Goal: Task Accomplishment & Management: Manage account settings

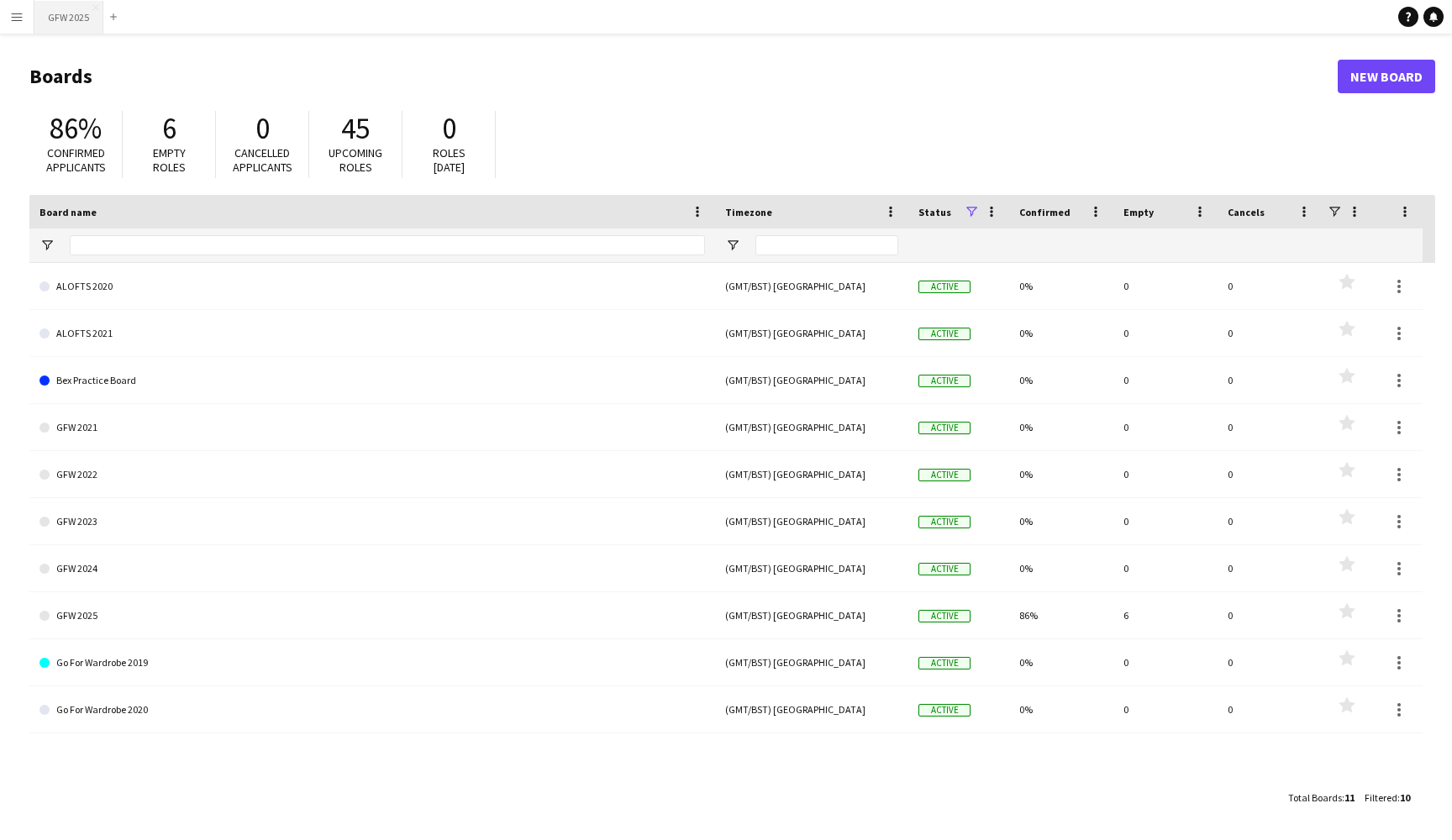
click at [64, 14] on button "GFW 2025 Close" at bounding box center [68, 18] width 69 height 33
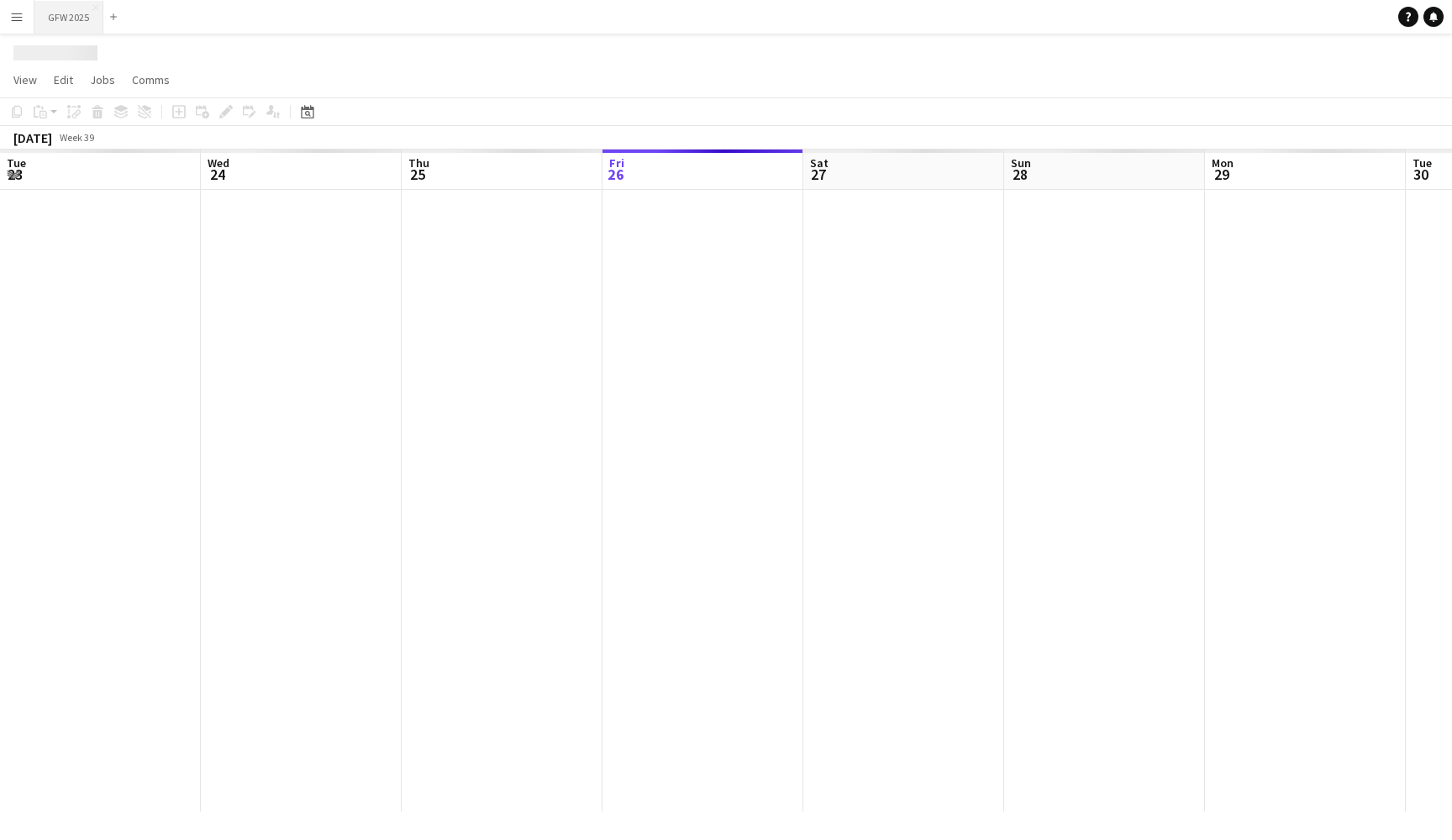
scroll to position [0, 402]
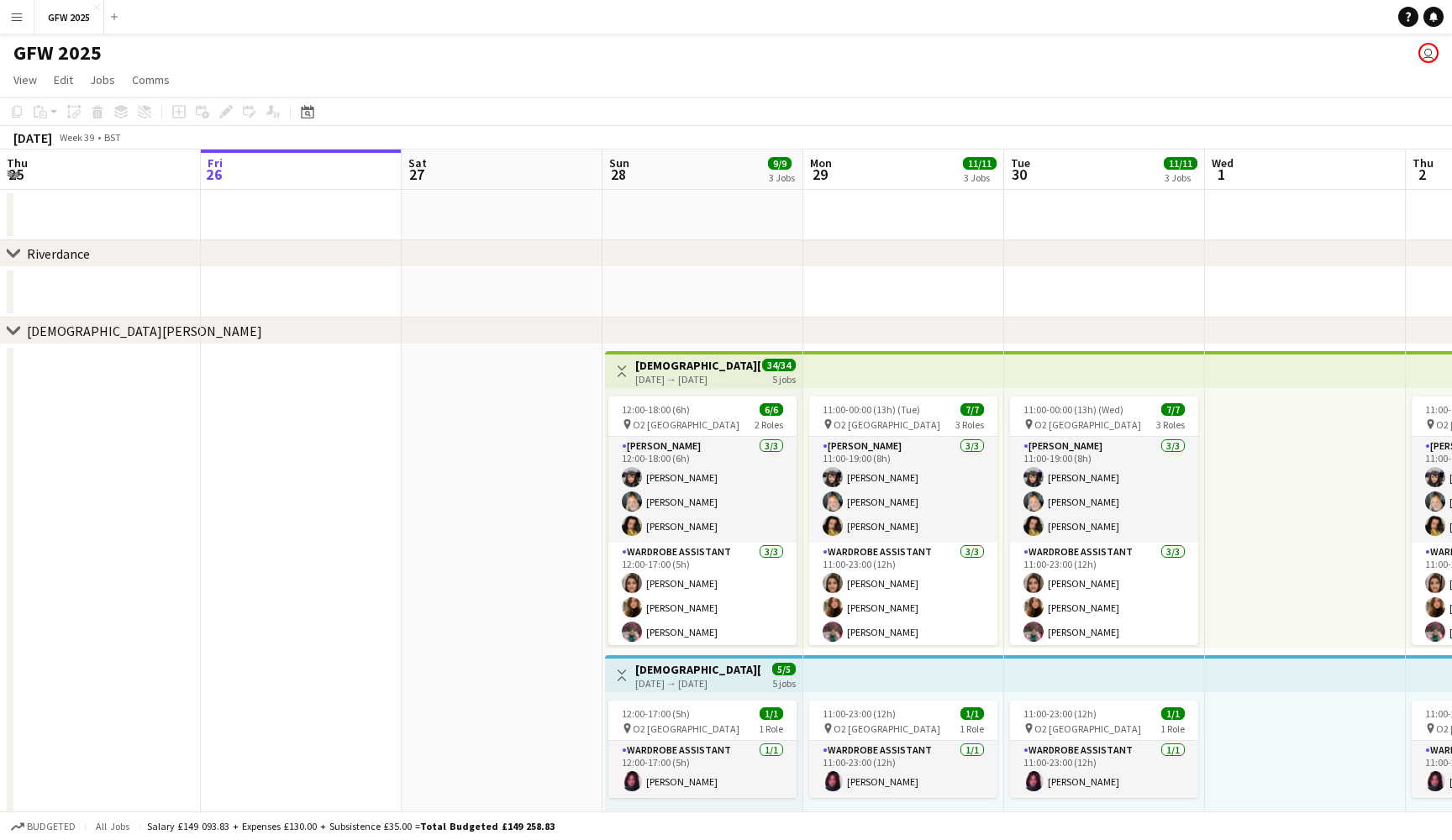
click at [533, 407] on app-date-cell at bounding box center [502, 792] width 201 height 896
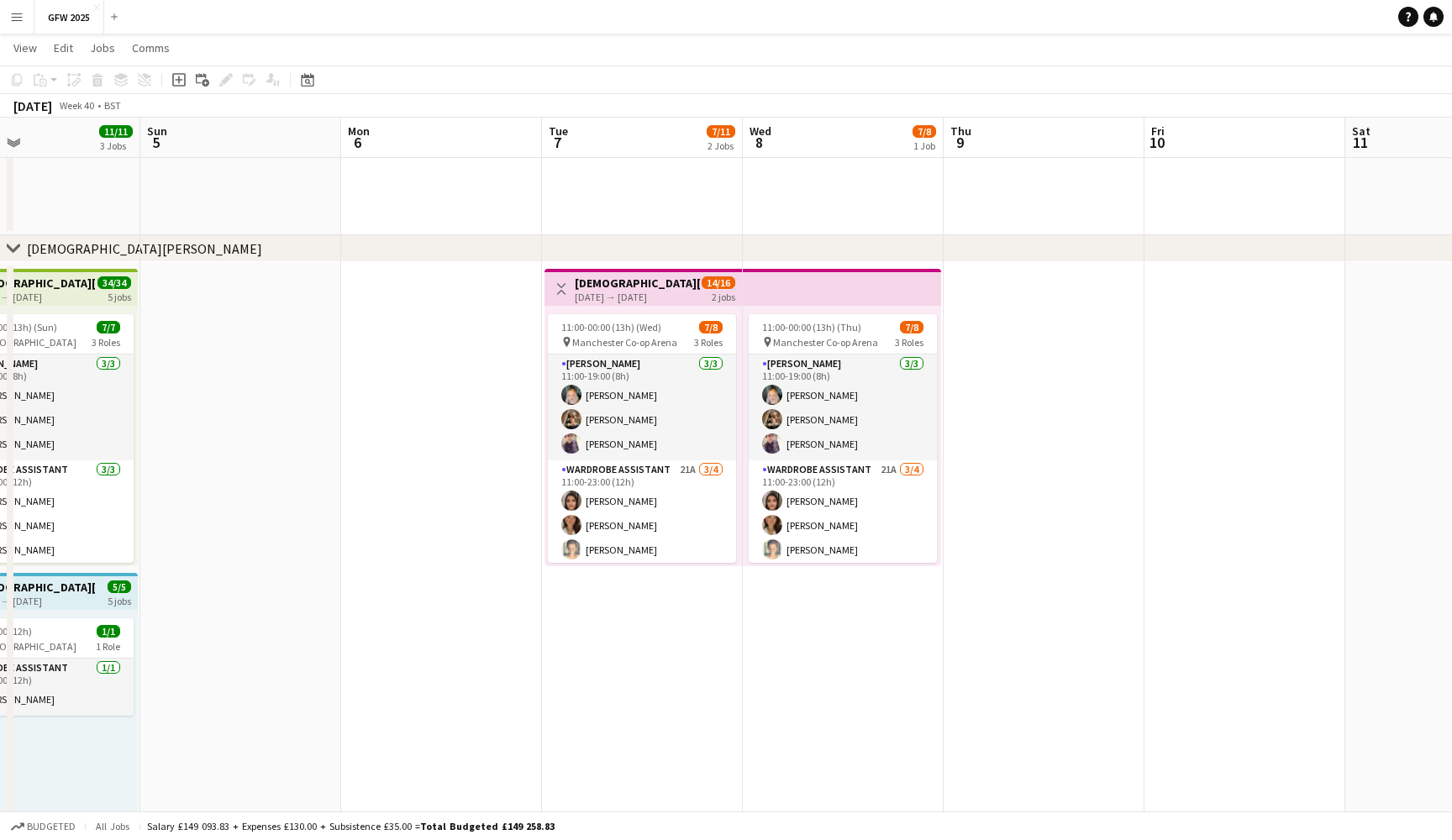
scroll to position [61, 0]
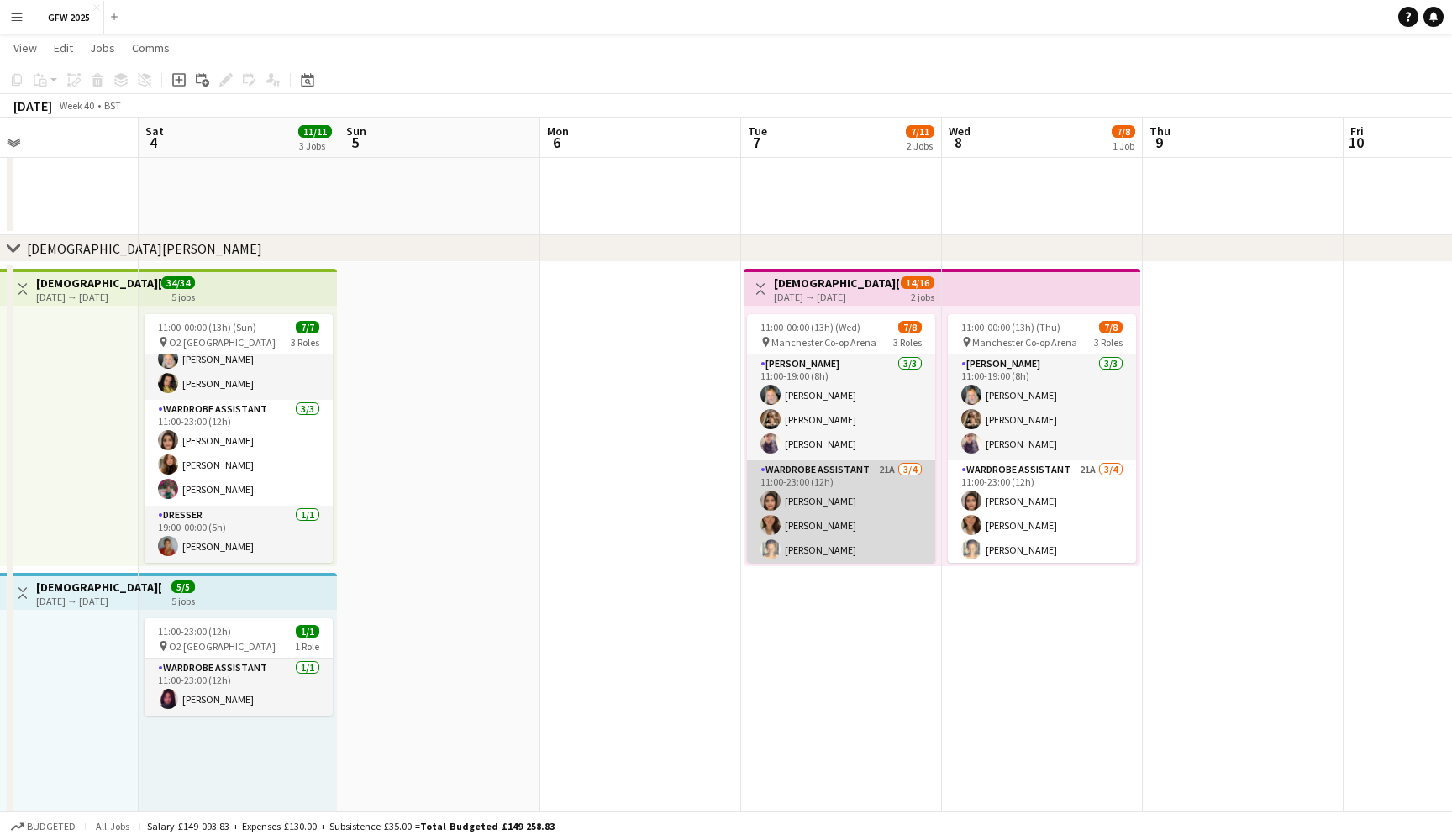
click at [853, 515] on app-card-role "Wardrobe Assistant 21A [DATE] 11:00-23:00 (12h) [PERSON_NAME] [PERSON_NAME] [PE…" at bounding box center [841, 525] width 188 height 130
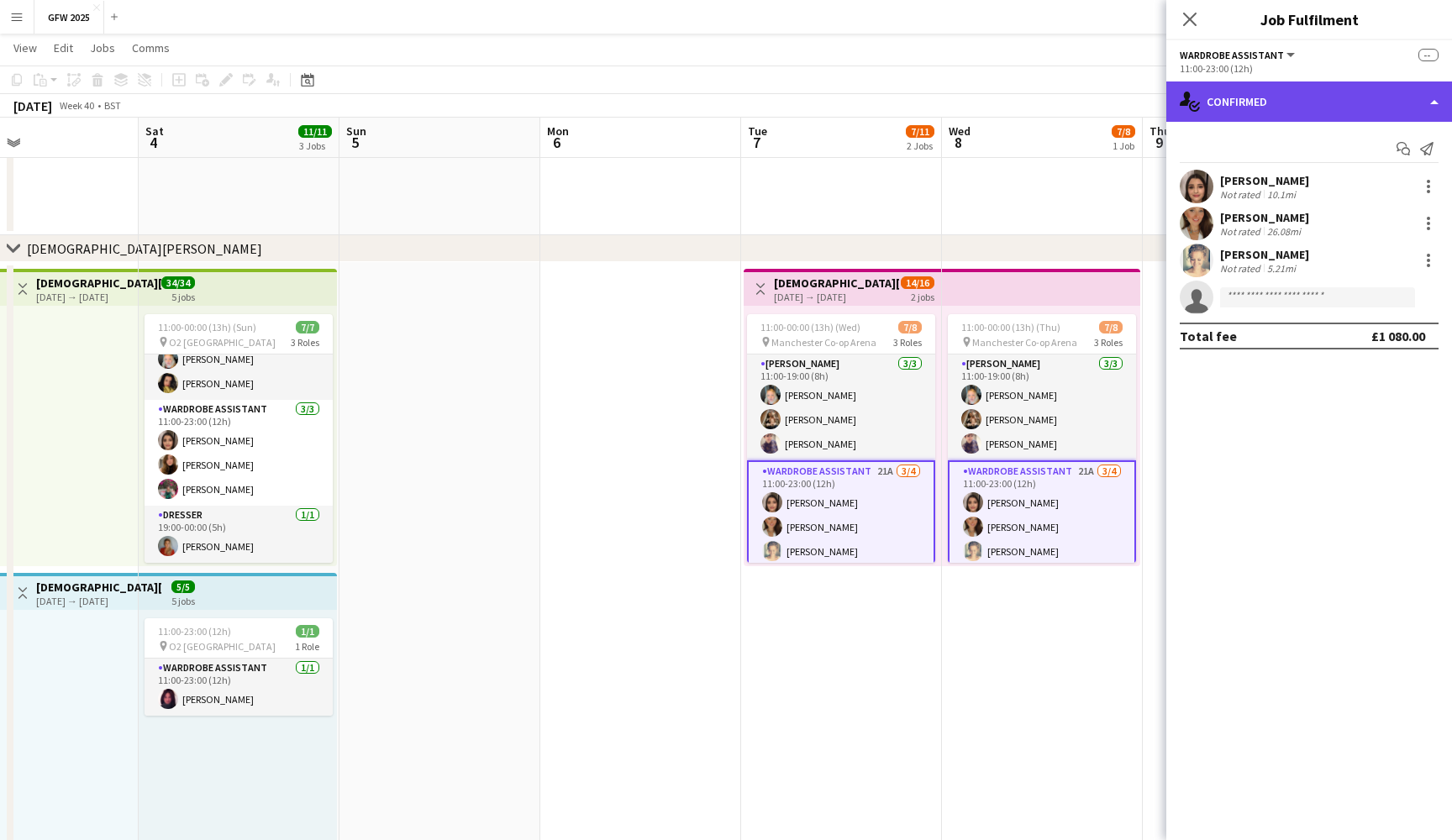
click at [1341, 110] on div "single-neutral-actions-check-2 Confirmed" at bounding box center [1309, 101] width 286 height 41
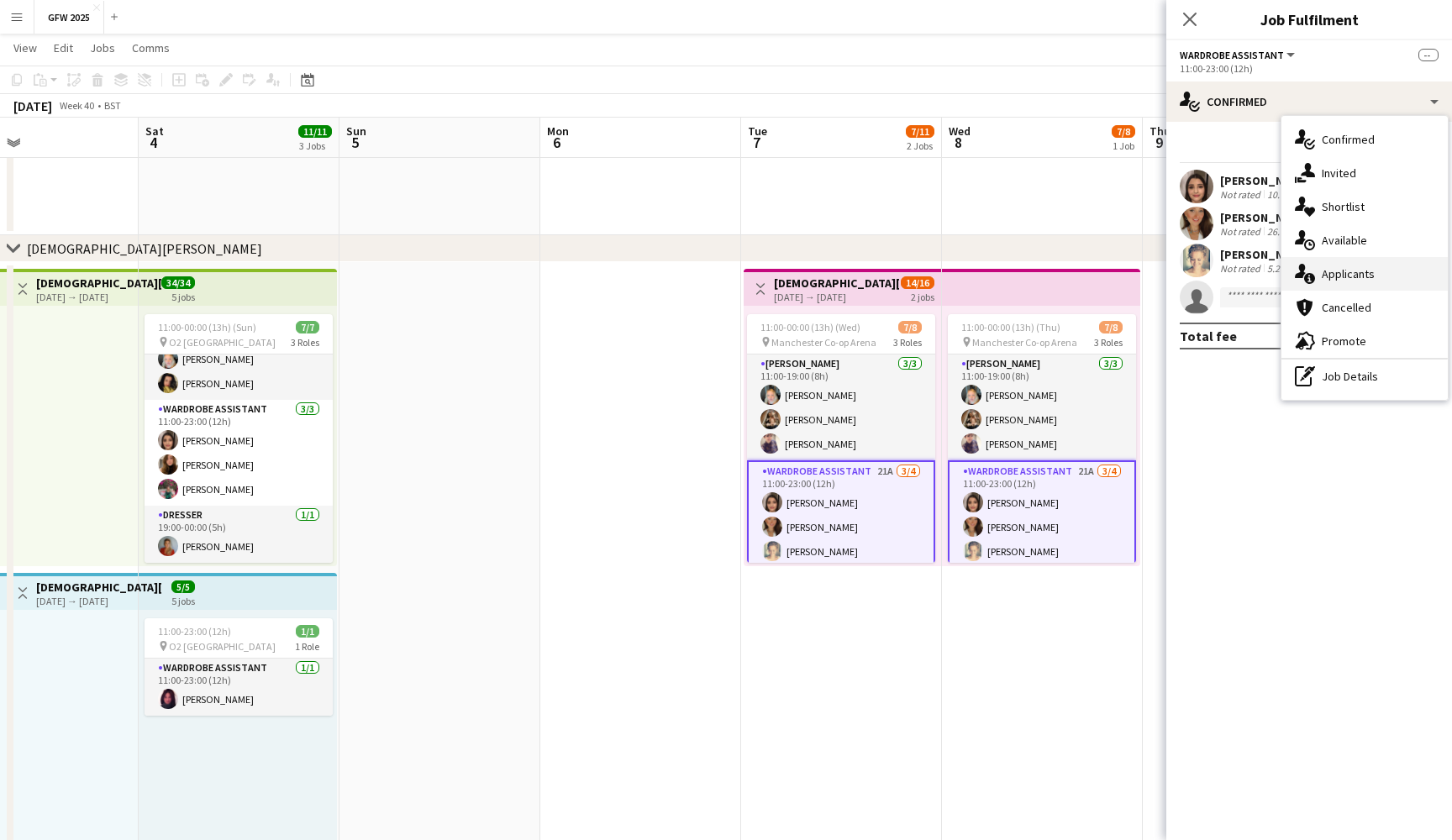
click at [1356, 266] on span "Applicants" at bounding box center [1348, 274] width 53 height 15
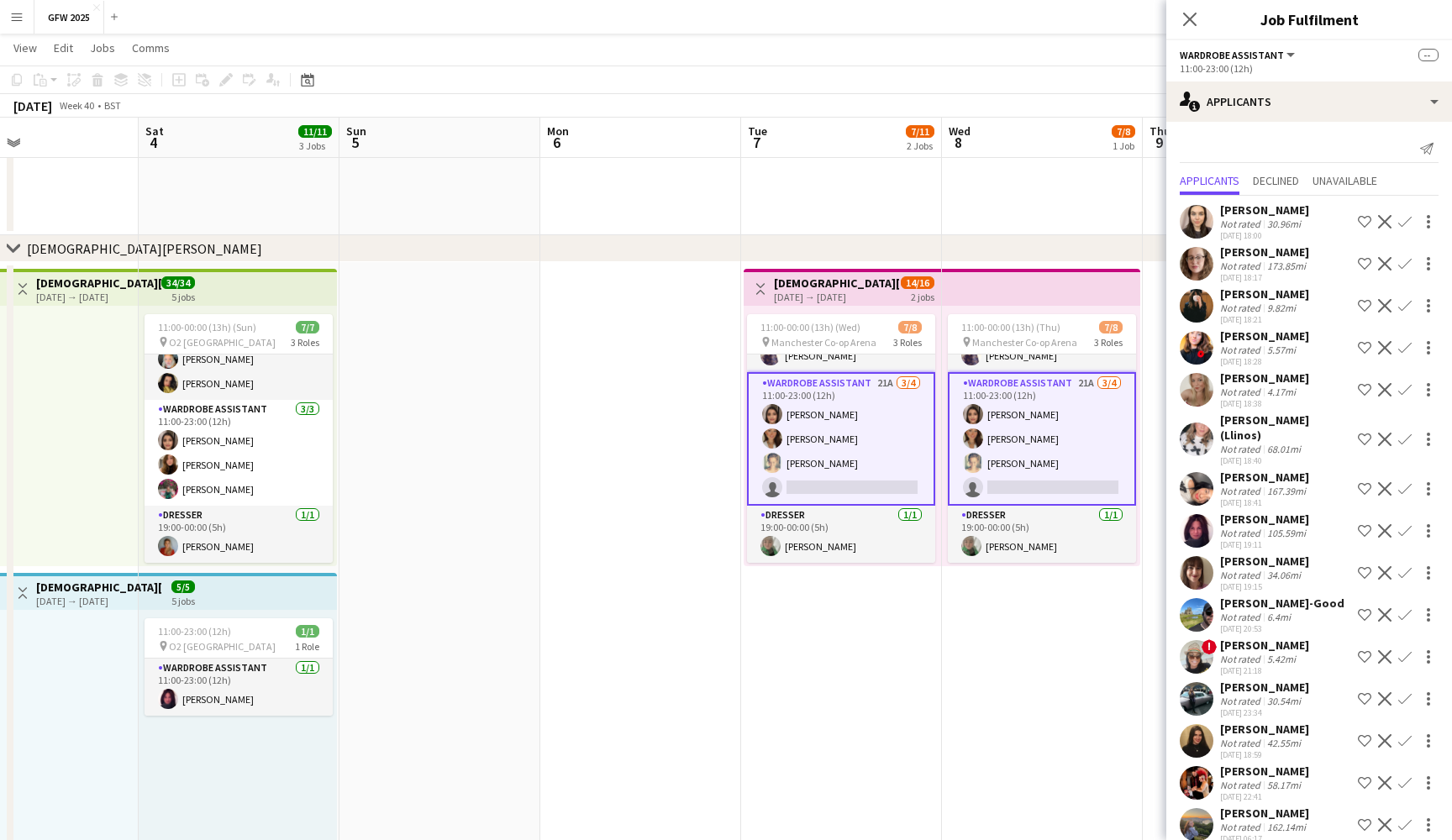
scroll to position [0, 0]
click at [1264, 569] on div "34.06mi" at bounding box center [1284, 576] width 41 height 13
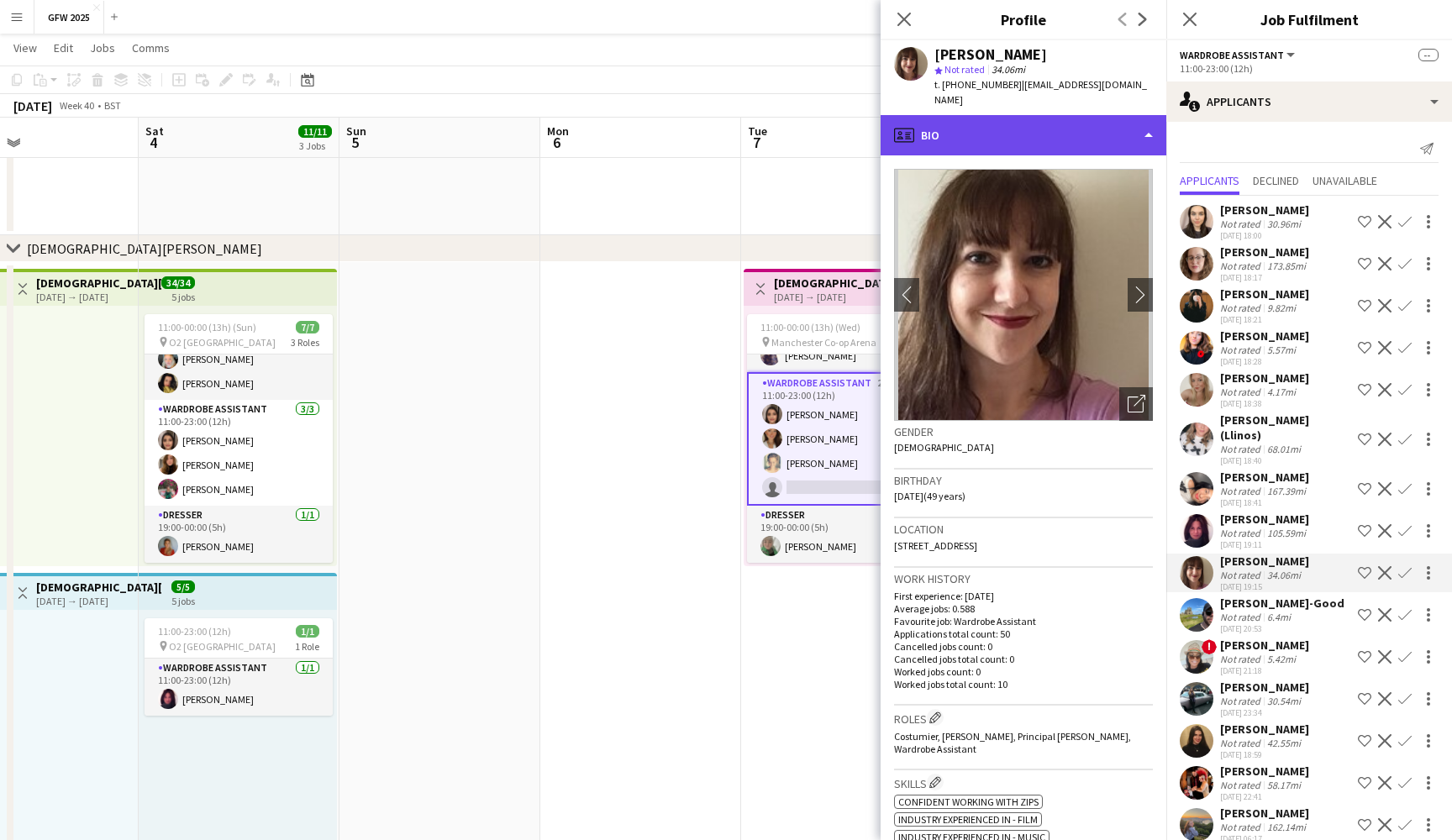
click at [1056, 115] on div "profile Bio" at bounding box center [1024, 135] width 286 height 41
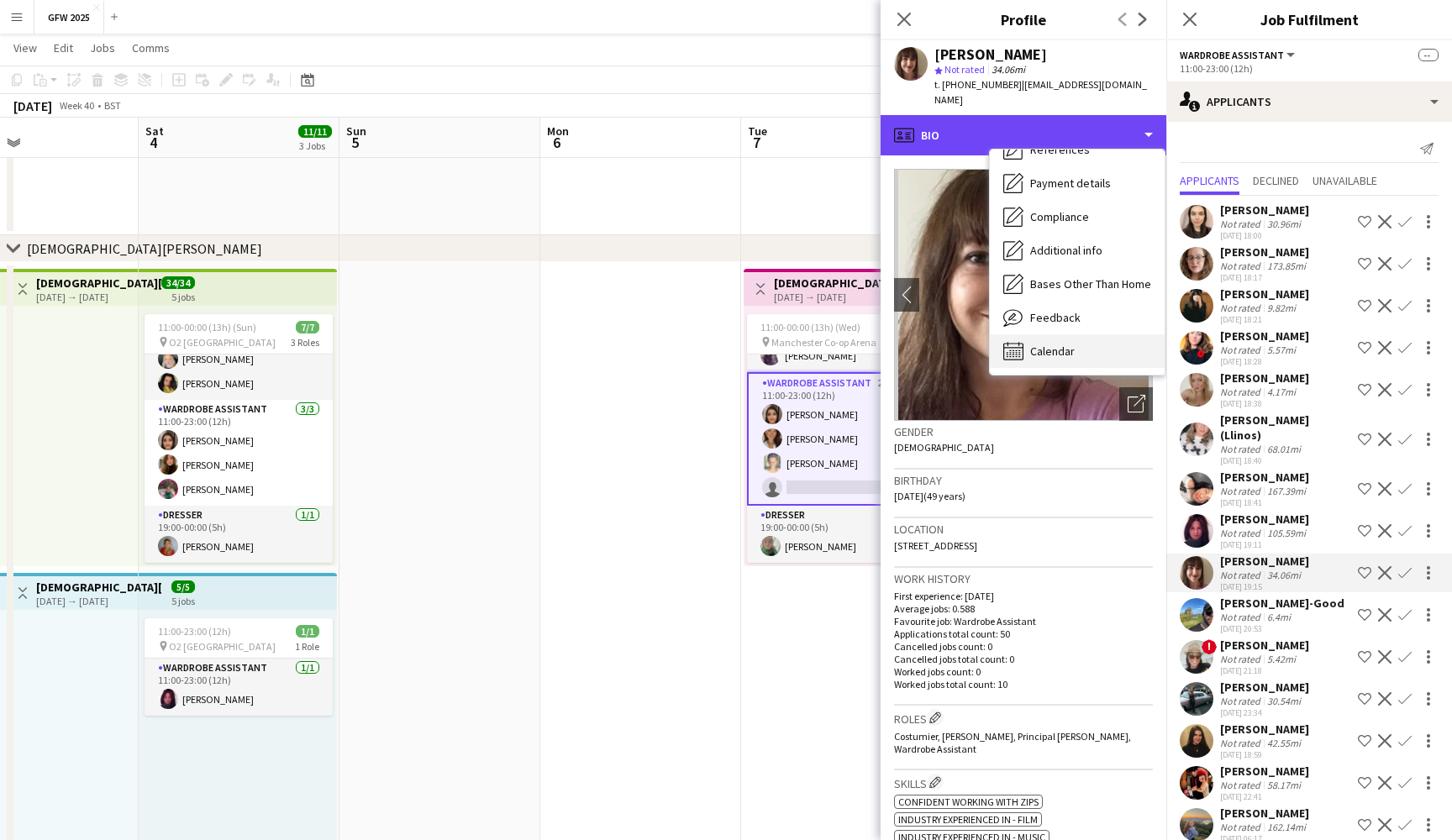
scroll to position [192, 0]
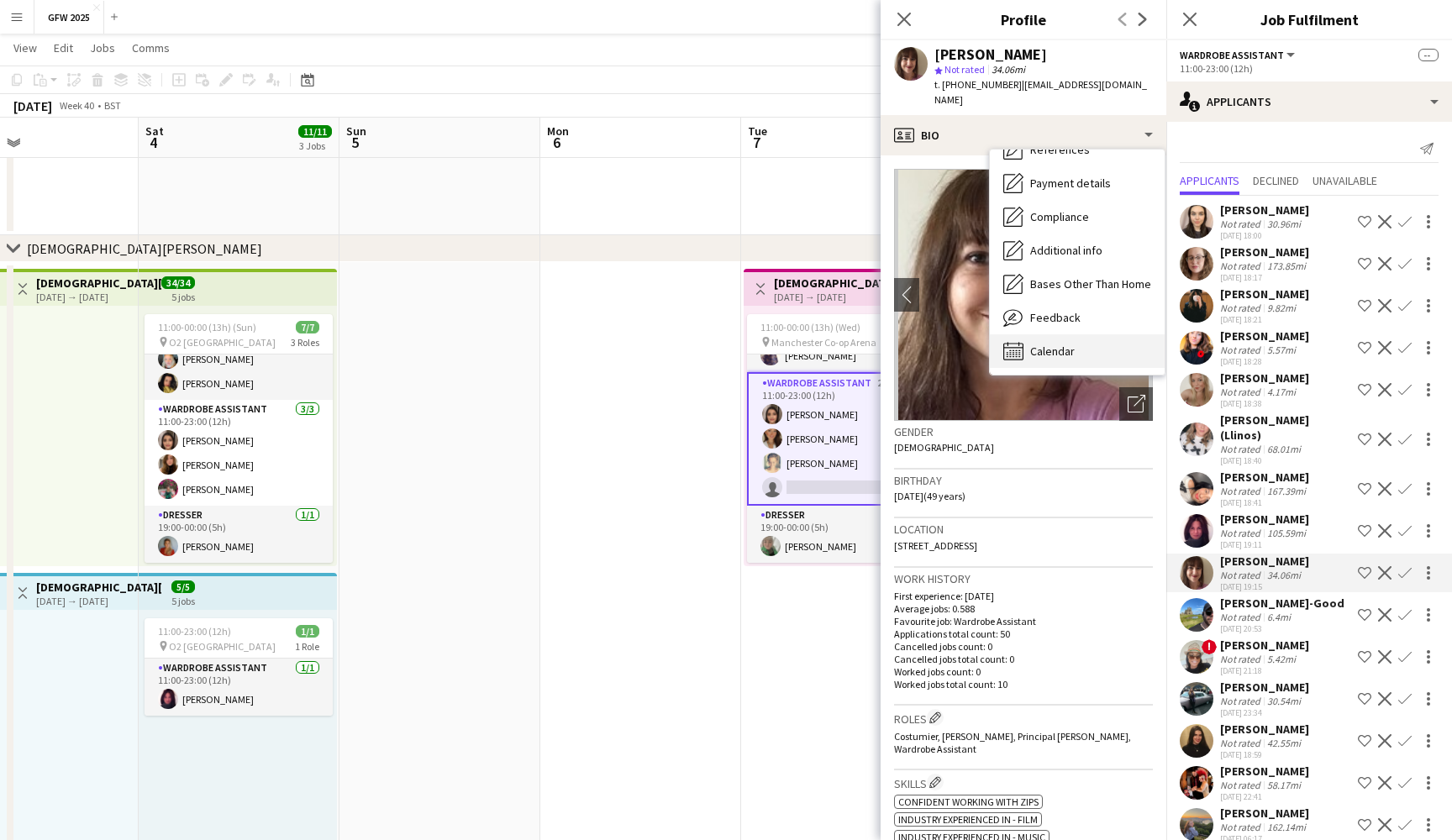
click at [1075, 337] on div "Calendar Calendar" at bounding box center [1078, 351] width 175 height 33
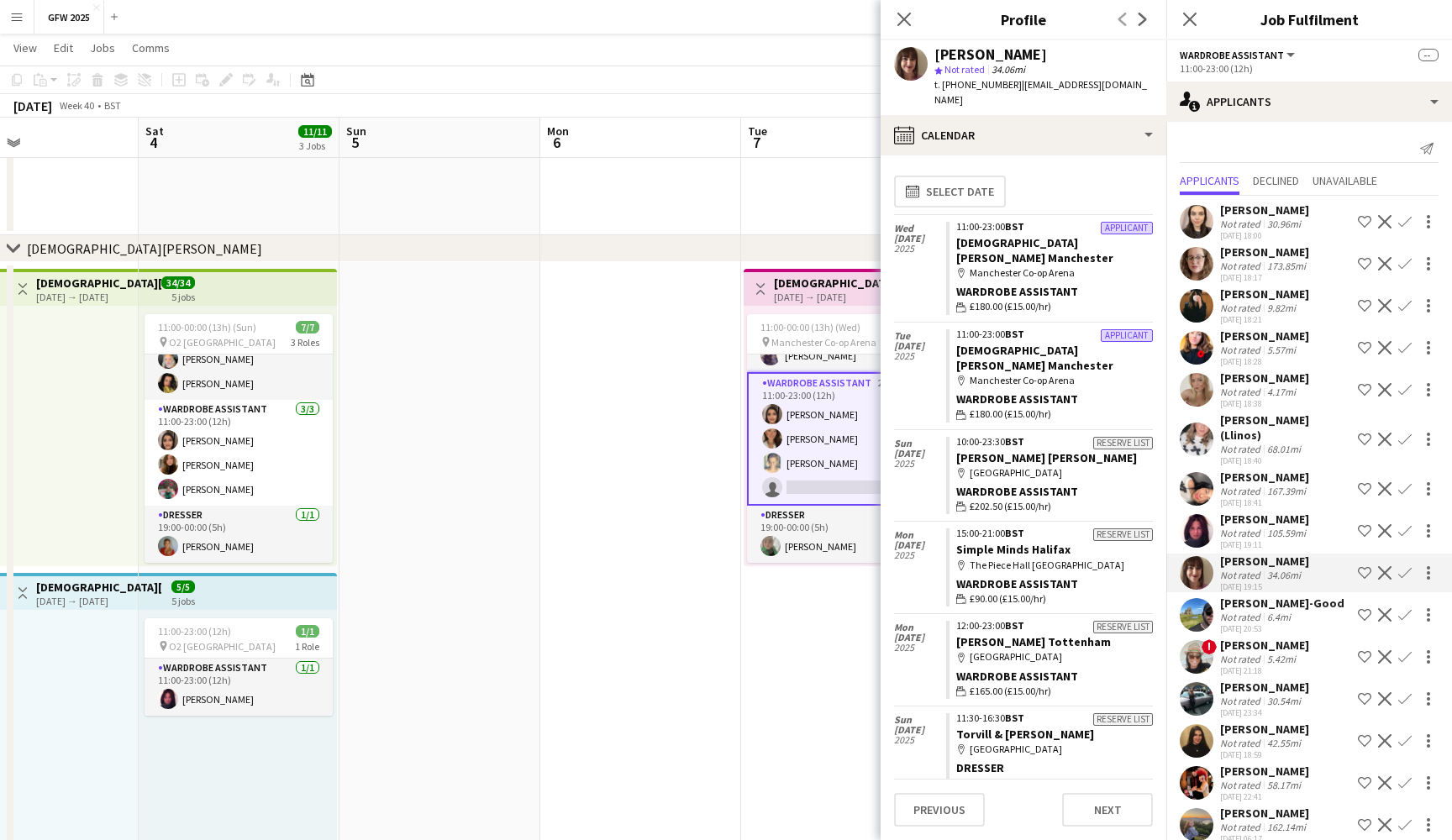
scroll to position [0, 0]
click at [904, 16] on icon "Close pop-in" at bounding box center [904, 18] width 16 height 16
